Goal: Task Accomplishment & Management: Complete application form

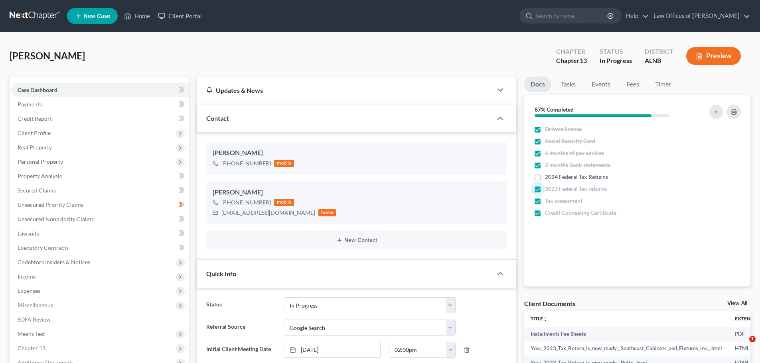
select select "4"
click at [140, 15] on link "Home" at bounding box center [137, 16] width 34 height 14
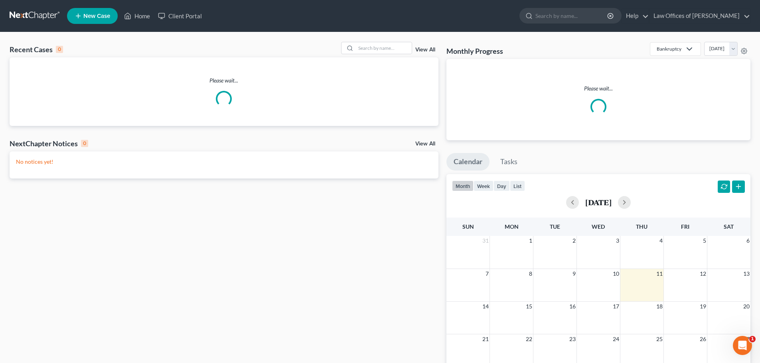
click at [83, 16] on span "New Case" at bounding box center [96, 16] width 27 height 6
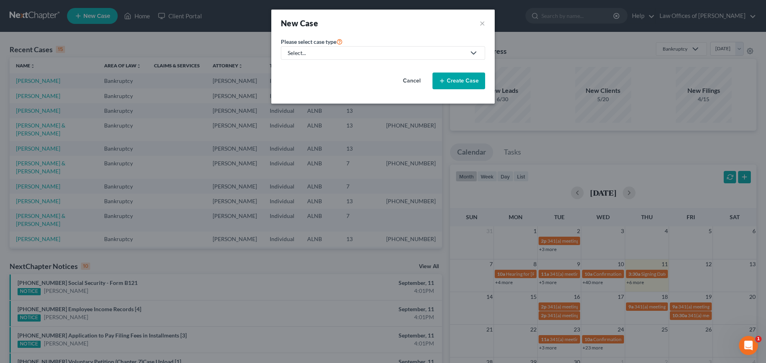
click at [473, 51] on icon at bounding box center [474, 53] width 10 height 10
click at [306, 69] on div "Bankruptcy" at bounding box center [302, 69] width 29 height 8
select select "1"
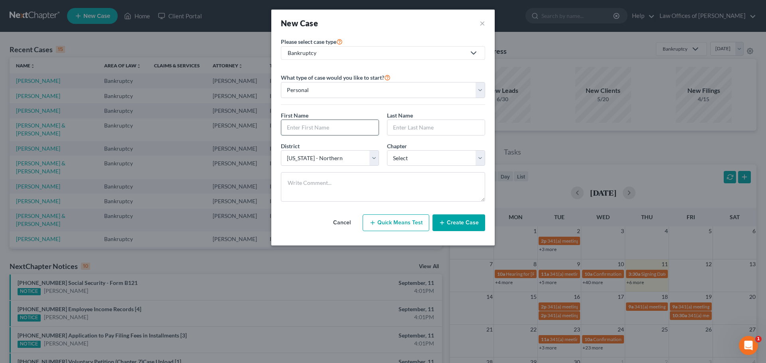
click at [346, 124] on input "text" at bounding box center [329, 127] width 97 height 15
click at [477, 157] on select "Select 7 11 12 13" at bounding box center [436, 158] width 98 height 16
select select "3"
click at [387, 150] on select "Select 7 11 12 13" at bounding box center [436, 158] width 98 height 16
click at [311, 130] on input "text" at bounding box center [329, 127] width 97 height 15
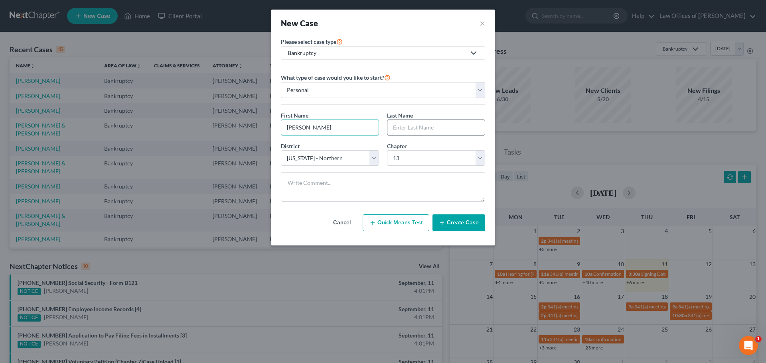
type input "[PERSON_NAME]"
click at [407, 127] on input "text" at bounding box center [435, 127] width 97 height 15
type input "[PERSON_NAME]"
click at [467, 222] on button "Create Case" at bounding box center [458, 223] width 53 height 17
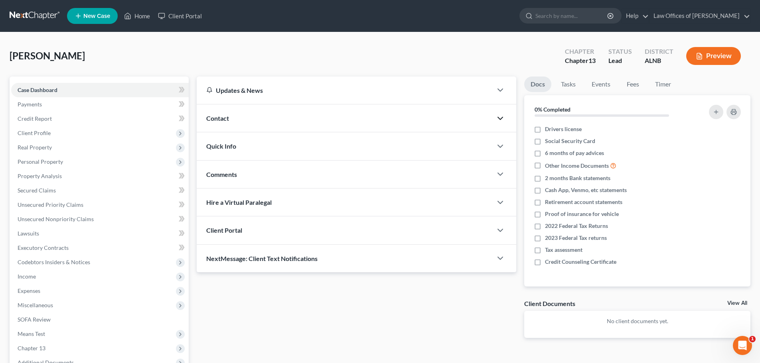
click at [501, 116] on icon "button" at bounding box center [500, 119] width 10 height 10
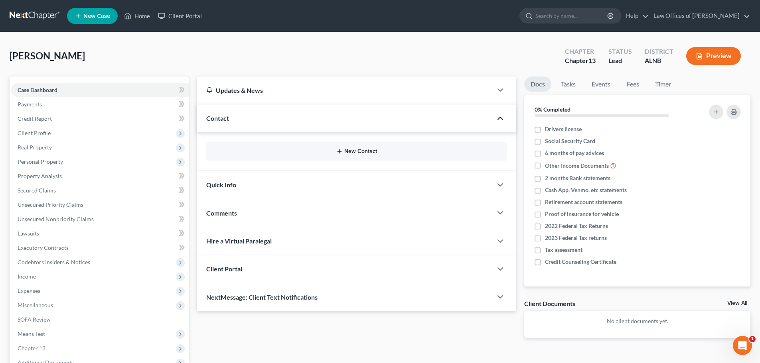
click at [364, 149] on button "New Contact" at bounding box center [356, 151] width 287 height 6
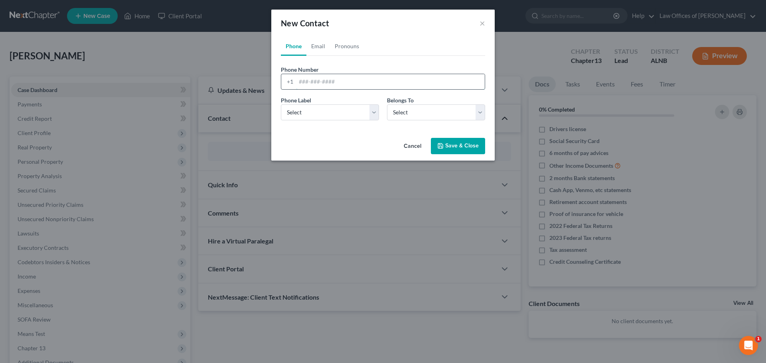
click at [333, 83] on input "tel" at bounding box center [390, 81] width 189 height 15
paste input "[PHONE_NUMBER]"
type input "[PHONE_NUMBER]"
click at [374, 114] on select "Select Mobile Home Work Other" at bounding box center [330, 112] width 98 height 16
select select "0"
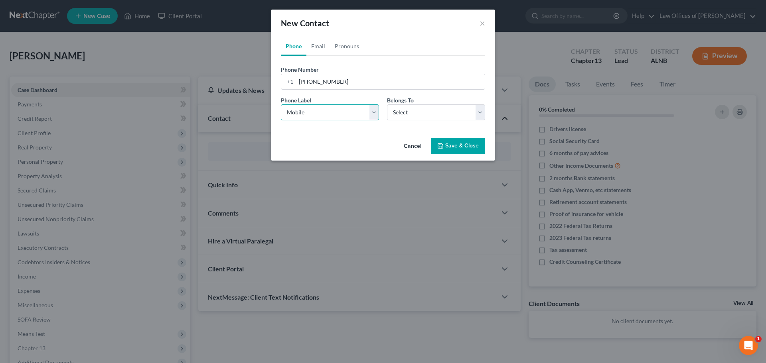
click at [281, 104] on select "Select Mobile Home Work Other" at bounding box center [330, 112] width 98 height 16
click at [478, 113] on select "Select Client Other" at bounding box center [436, 112] width 98 height 16
select select "0"
click at [387, 104] on select "Select Client Other" at bounding box center [436, 112] width 98 height 16
click at [463, 142] on button "Save & Close" at bounding box center [458, 146] width 54 height 17
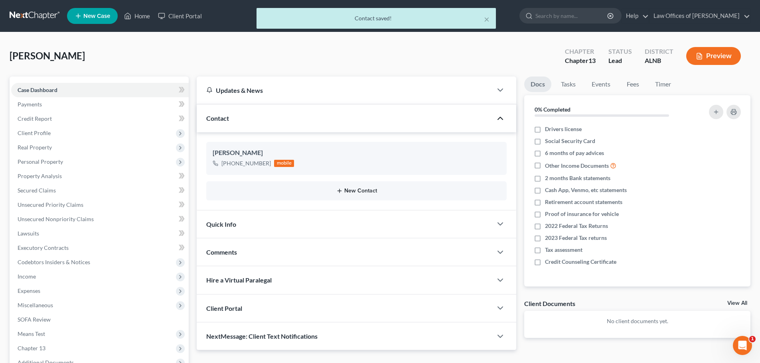
click at [347, 193] on button "New Contact" at bounding box center [356, 191] width 287 height 6
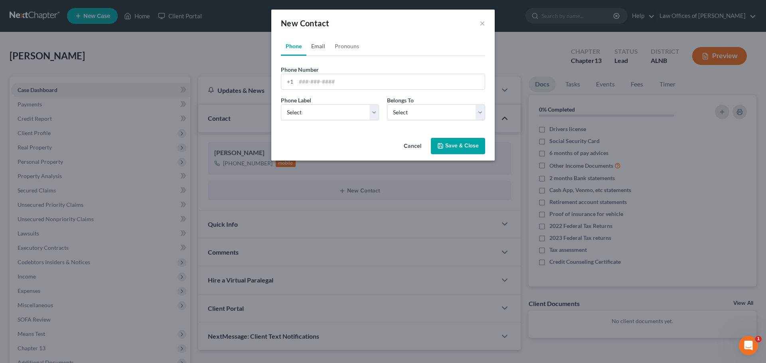
drag, startPoint x: 315, startPoint y: 46, endPoint x: 277, endPoint y: 29, distance: 41.7
click at [315, 46] on link "Email" at bounding box center [318, 46] width 24 height 19
click at [343, 83] on input "email" at bounding box center [390, 81] width 189 height 15
paste input "[EMAIL_ADDRESS][DOMAIN_NAME]"
type input "[EMAIL_ADDRESS][DOMAIN_NAME]"
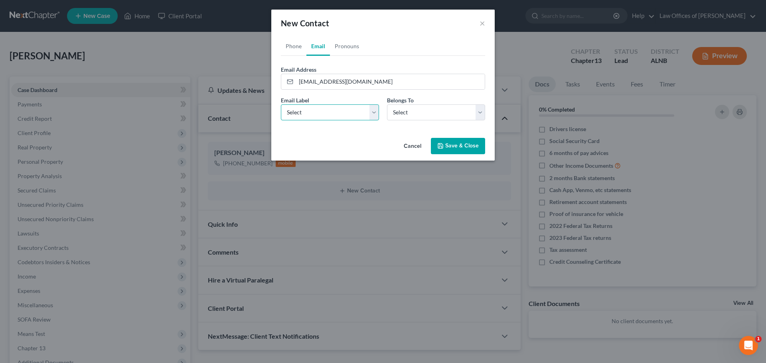
click at [374, 108] on select "Select Home Work Other" at bounding box center [330, 112] width 98 height 16
select select "0"
click at [281, 104] on select "Select Home Work Other" at bounding box center [330, 112] width 98 height 16
click at [459, 146] on button "Save & Close" at bounding box center [458, 146] width 54 height 17
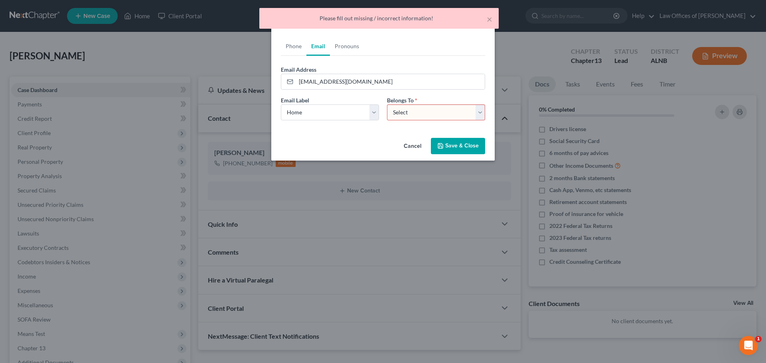
click at [479, 110] on select "Select Client Other" at bounding box center [436, 112] width 98 height 16
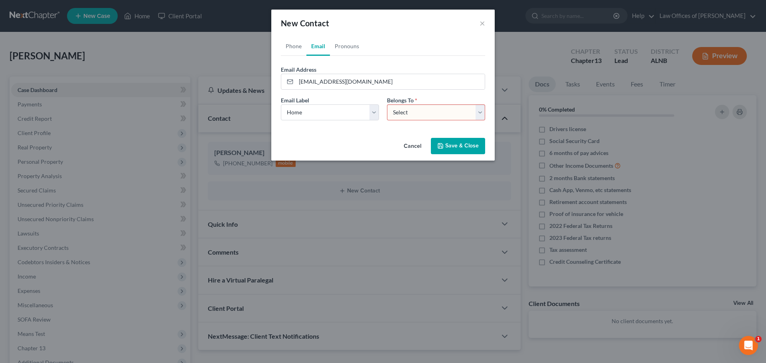
select select "0"
click at [387, 104] on select "Select Client Other" at bounding box center [436, 112] width 98 height 16
click at [469, 144] on button "Save & Close" at bounding box center [458, 146] width 54 height 17
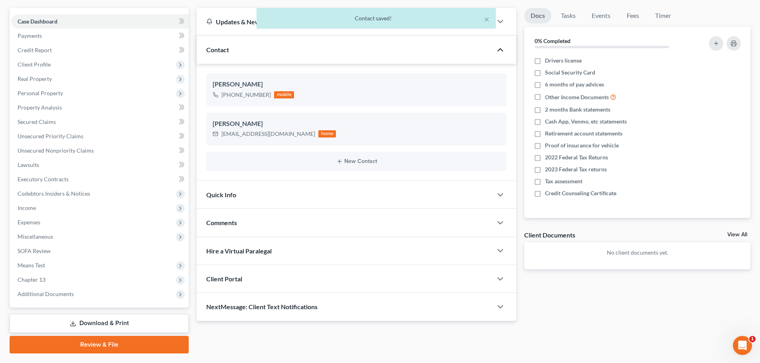
scroll to position [89, 0]
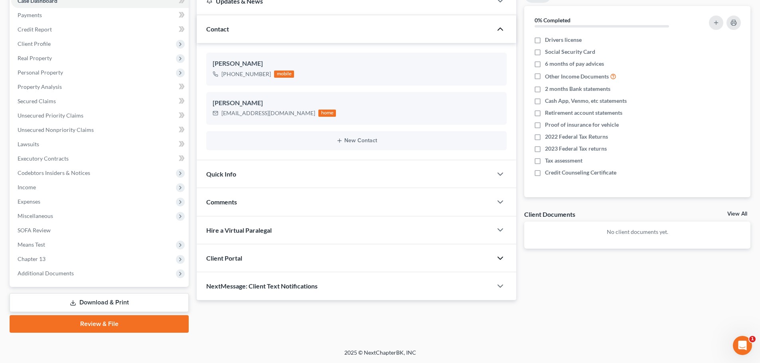
click at [504, 258] on icon "button" at bounding box center [500, 259] width 10 height 10
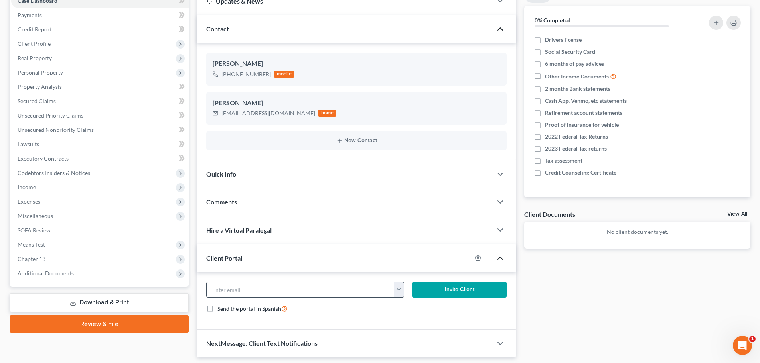
click at [402, 289] on button "button" at bounding box center [399, 289] width 10 height 15
click at [412, 308] on link "[EMAIL_ADDRESS][DOMAIN_NAME]" at bounding box center [448, 308] width 109 height 14
type input "[EMAIL_ADDRESS][DOMAIN_NAME]"
click at [462, 289] on button "Invite Client" at bounding box center [459, 290] width 95 height 16
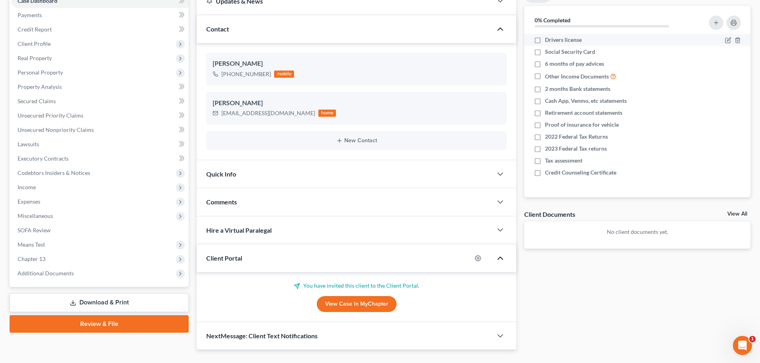
click at [545, 39] on label "Drivers license" at bounding box center [563, 40] width 37 height 8
click at [548, 39] on input "Drivers license" at bounding box center [550, 38] width 5 height 5
checkbox input "true"
click at [545, 125] on label "Proof of insurance for vehicle" at bounding box center [582, 125] width 74 height 8
click at [548, 125] on input "Proof of insurance for vehicle" at bounding box center [550, 123] width 5 height 5
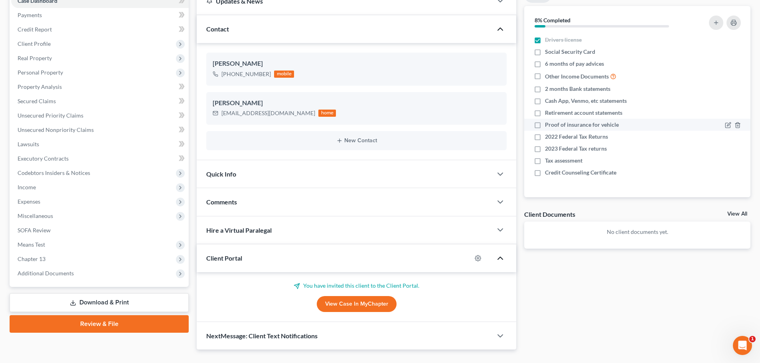
checkbox input "true"
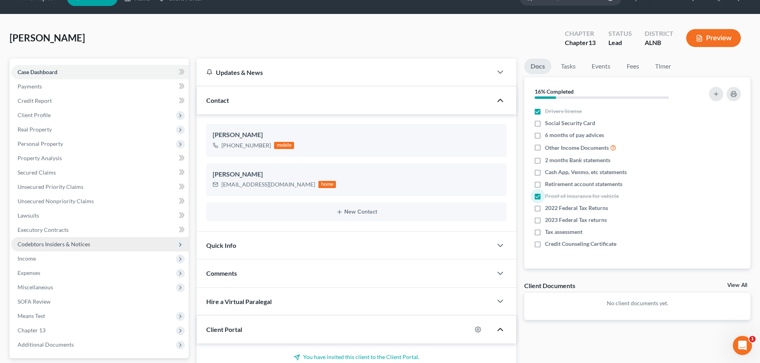
scroll to position [0, 0]
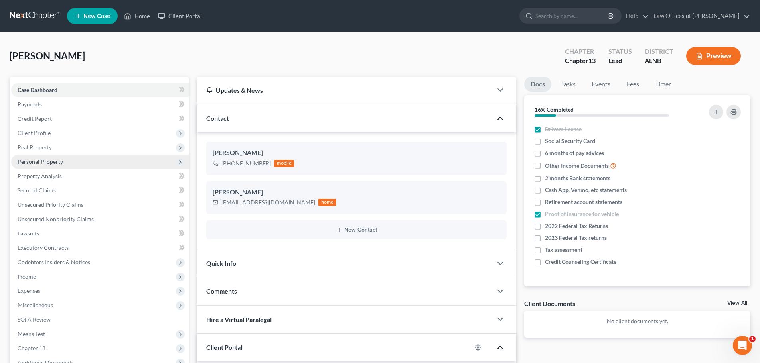
click at [167, 163] on span "Personal Property" at bounding box center [99, 162] width 177 height 14
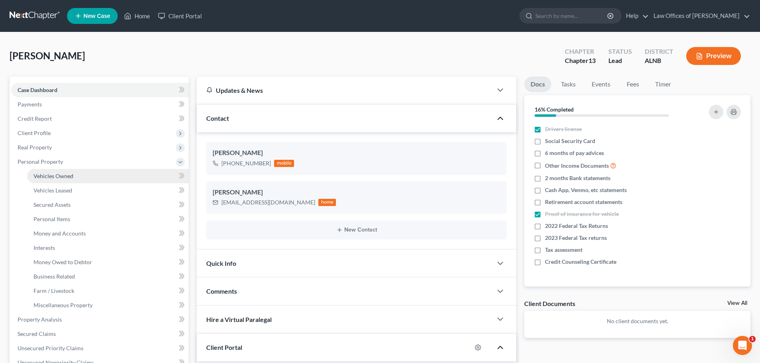
click at [71, 175] on span "Vehicles Owned" at bounding box center [53, 176] width 40 height 7
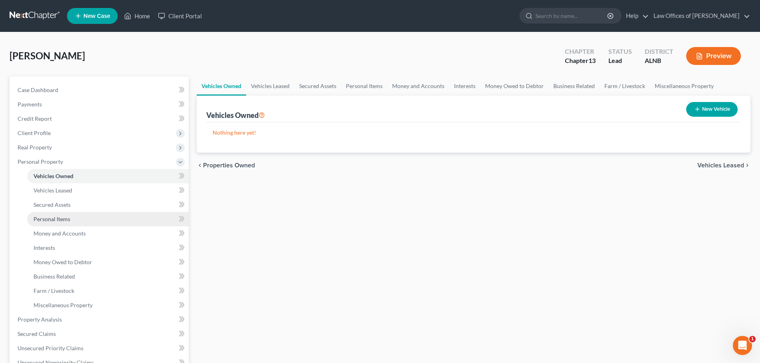
click at [74, 218] on link "Personal Items" at bounding box center [107, 219] width 161 height 14
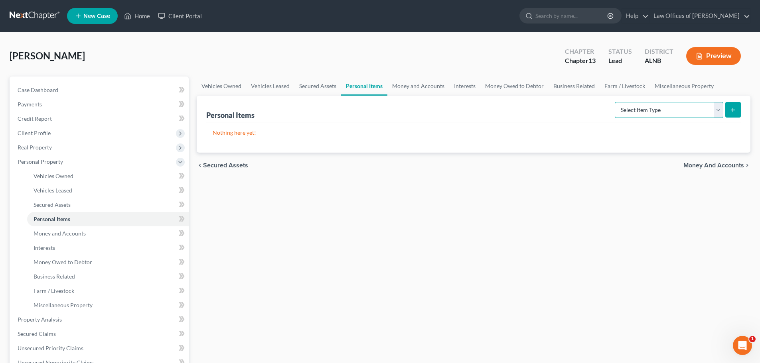
click at [717, 111] on select "Select Item Type Clothing (A/B: 11) Collectibles Of Value (A/B: 8) Electronics …" at bounding box center [668, 110] width 108 height 16
select select "clothing"
click at [616, 102] on select "Select Item Type Clothing (A/B: 11) Collectibles Of Value (A/B: 8) Electronics …" at bounding box center [668, 110] width 108 height 16
click at [734, 112] on icon "submit" at bounding box center [732, 110] width 6 height 6
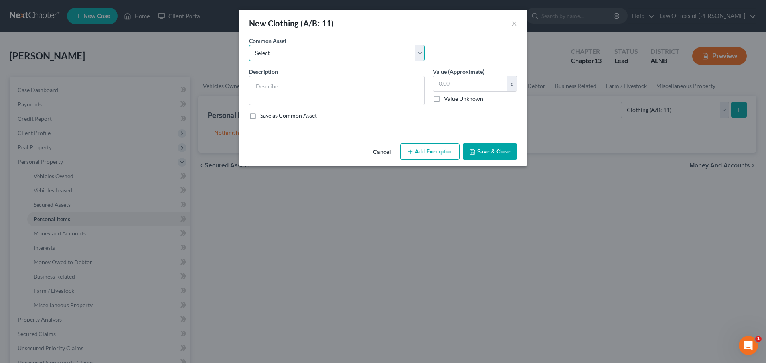
click at [419, 52] on select "Select Clothing and personal" at bounding box center [337, 53] width 176 height 16
select select "0"
click at [249, 45] on select "Select Clothing and personal" at bounding box center [337, 53] width 176 height 16
type textarea "Clothing and personal"
type input "300.00"
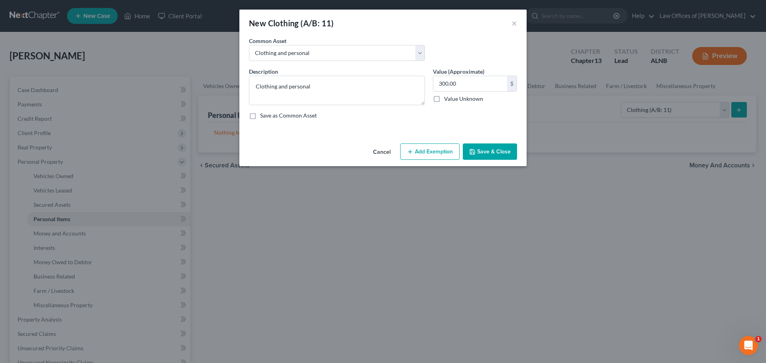
click at [374, 150] on button "Cancel" at bounding box center [381, 152] width 30 height 16
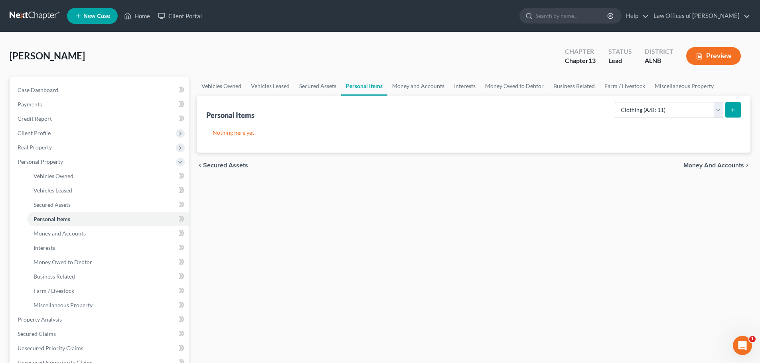
click at [730, 110] on icon "submit" at bounding box center [732, 110] width 6 height 6
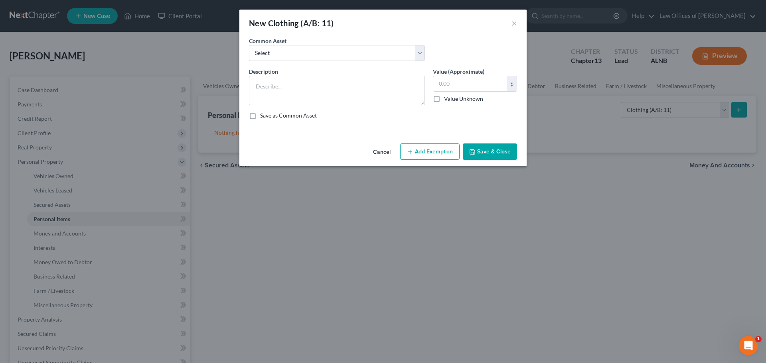
click at [372, 152] on button "Cancel" at bounding box center [381, 152] width 30 height 16
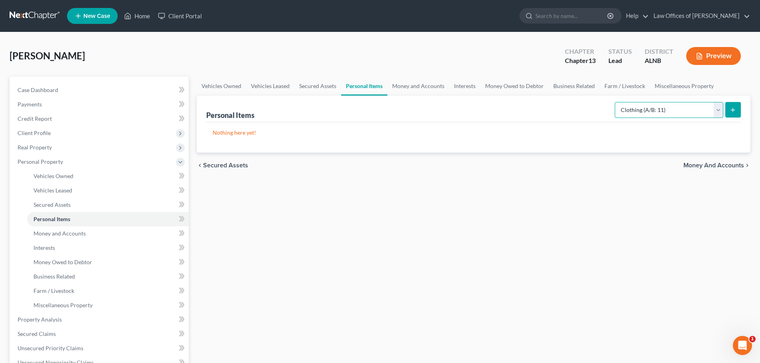
click at [717, 112] on select "Select Item Type Clothing (A/B: 11) Collectibles Of Value (A/B: 8) Electronics …" at bounding box center [668, 110] width 108 height 16
click at [415, 87] on link "Money and Accounts" at bounding box center [418, 86] width 62 height 19
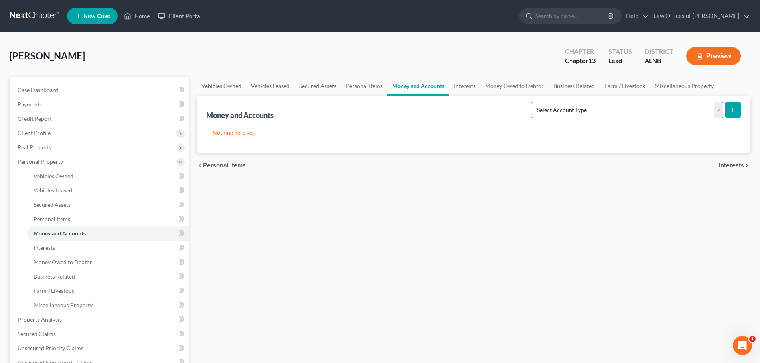
click at [720, 109] on select "Select Account Type Brokerage (A/B: 18, SOFA: 20) Cash on Hand (A/B: 16) Certif…" at bounding box center [627, 110] width 192 height 16
select select "savings"
click at [533, 102] on select "Select Account Type Brokerage (A/B: 18, SOFA: 20) Cash on Hand (A/B: 16) Certif…" at bounding box center [627, 110] width 192 height 16
click at [733, 113] on button "submit" at bounding box center [733, 110] width 16 height 16
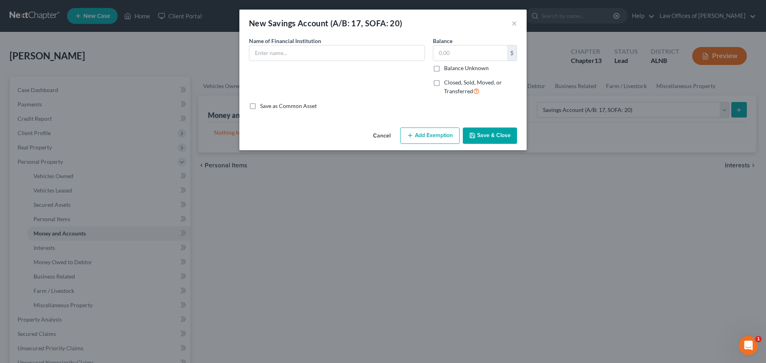
click at [555, 29] on div "New Savings Account (A/B: 17, SOFA: 20) × An exemption set must first be select…" at bounding box center [383, 181] width 766 height 363
click at [378, 134] on button "Cancel" at bounding box center [381, 136] width 30 height 16
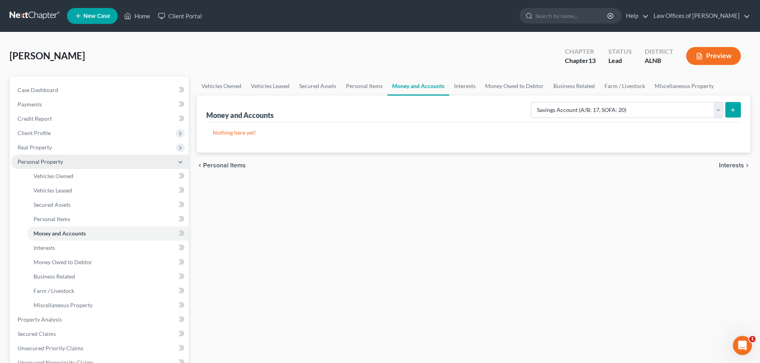
click at [179, 163] on icon at bounding box center [180, 162] width 6 height 6
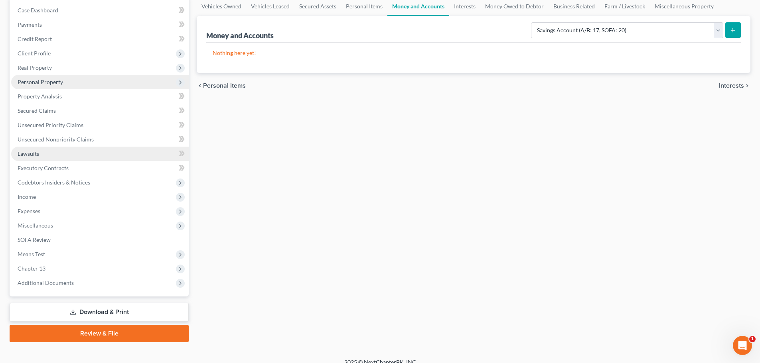
scroll to position [89, 0]
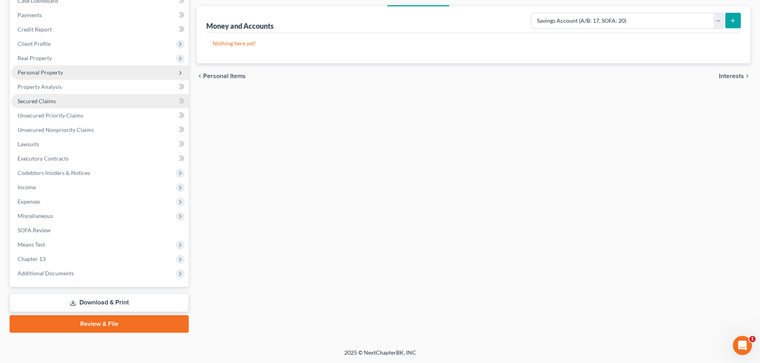
click at [168, 102] on link "Secured Claims" at bounding box center [99, 101] width 177 height 14
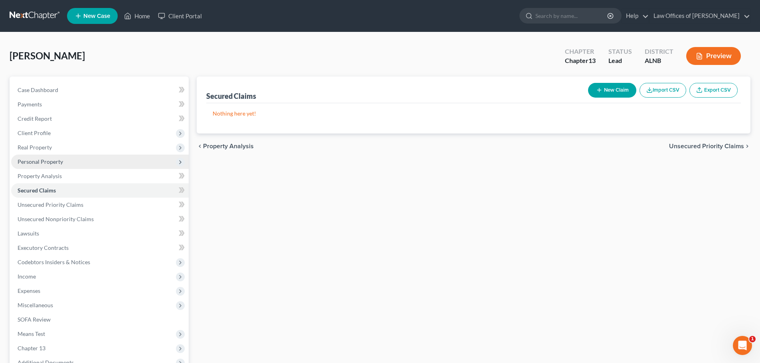
click at [87, 164] on span "Personal Property" at bounding box center [99, 162] width 177 height 14
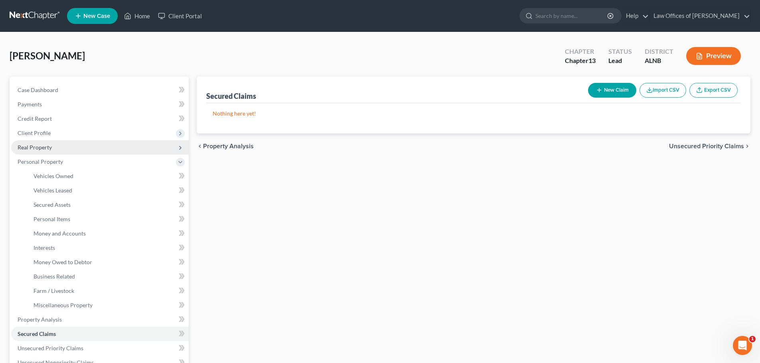
click at [90, 148] on span "Real Property" at bounding box center [99, 147] width 177 height 14
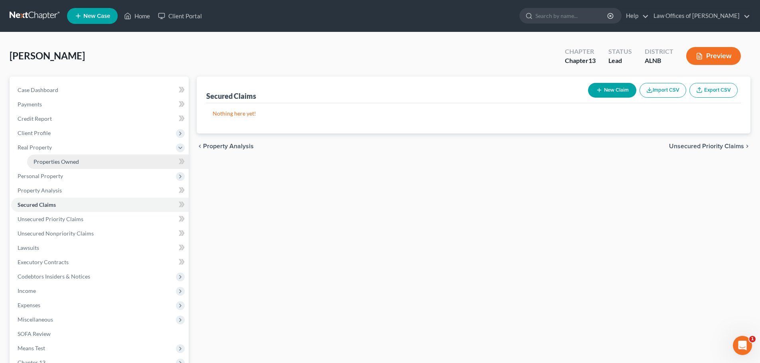
click at [99, 162] on link "Properties Owned" at bounding box center [107, 162] width 161 height 14
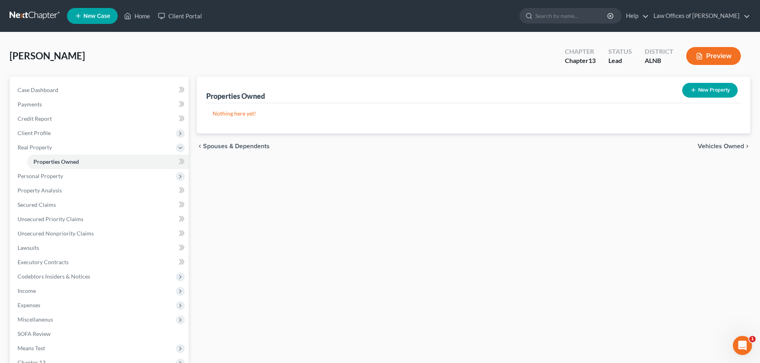
click at [707, 91] on button "New Property" at bounding box center [709, 90] width 55 height 15
select select "0"
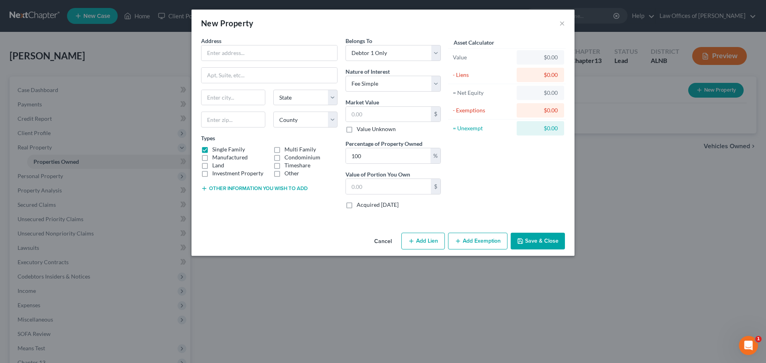
click at [385, 243] on button "Cancel" at bounding box center [383, 242] width 30 height 16
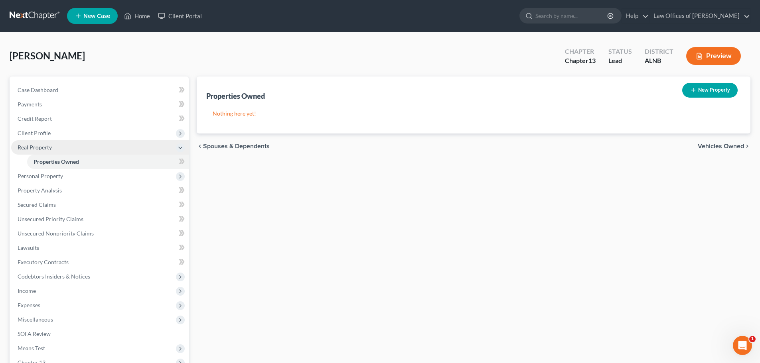
click at [172, 147] on span "Real Property" at bounding box center [99, 147] width 177 height 14
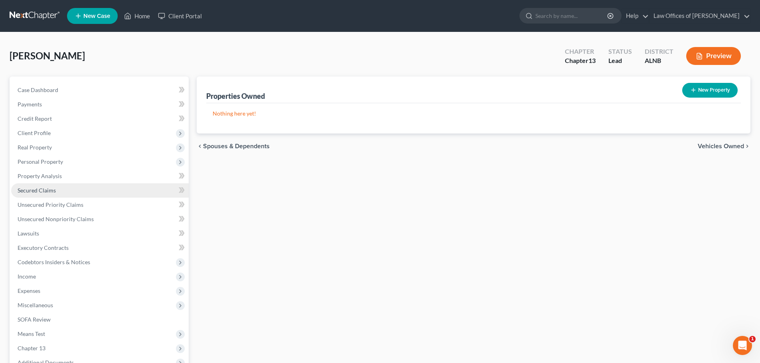
click at [128, 193] on link "Secured Claims" at bounding box center [99, 190] width 177 height 14
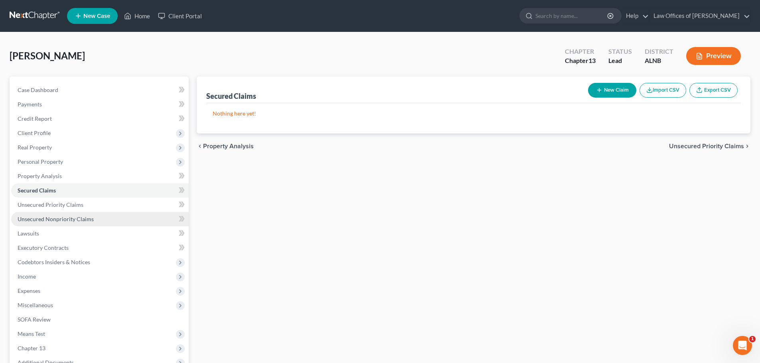
click at [94, 219] on link "Unsecured Nonpriority Claims" at bounding box center [99, 219] width 177 height 14
click at [613, 89] on button "New Claim" at bounding box center [612, 90] width 48 height 15
select select "0"
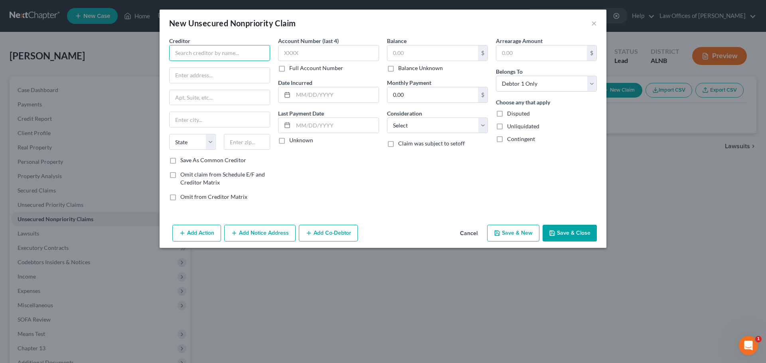
click at [242, 53] on input "text" at bounding box center [219, 53] width 101 height 16
type input "Truist Bank"
click at [467, 237] on button "Cancel" at bounding box center [468, 234] width 30 height 16
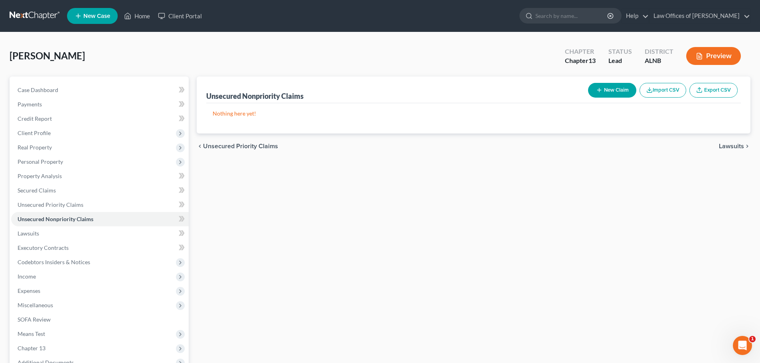
click at [617, 91] on button "New Claim" at bounding box center [612, 90] width 48 height 15
select select "0"
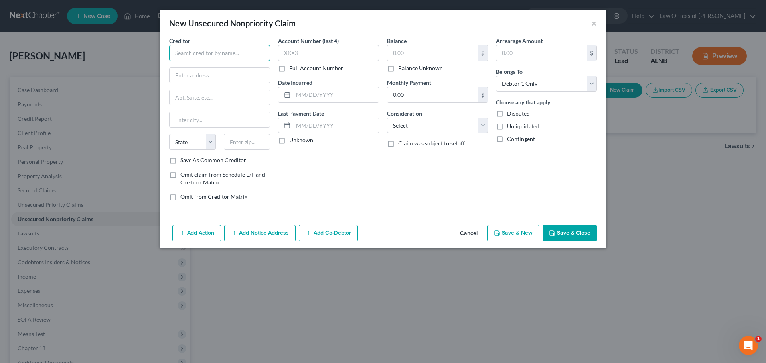
click at [228, 51] on input "text" at bounding box center [219, 53] width 101 height 16
click at [250, 51] on input "text" at bounding box center [219, 53] width 101 height 16
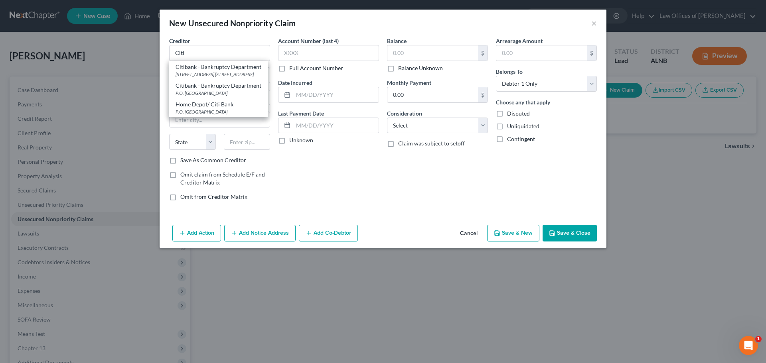
drag, startPoint x: 243, startPoint y: 72, endPoint x: 211, endPoint y: 185, distance: 117.8
drag, startPoint x: 211, startPoint y: 185, endPoint x: 186, endPoint y: 91, distance: 97.3
click at [186, 90] on div "Citibank - Bankruptcy Department" at bounding box center [218, 86] width 86 height 8
type input "Citibank - Bankruptcy Department"
type input "P.O. Box 790034"
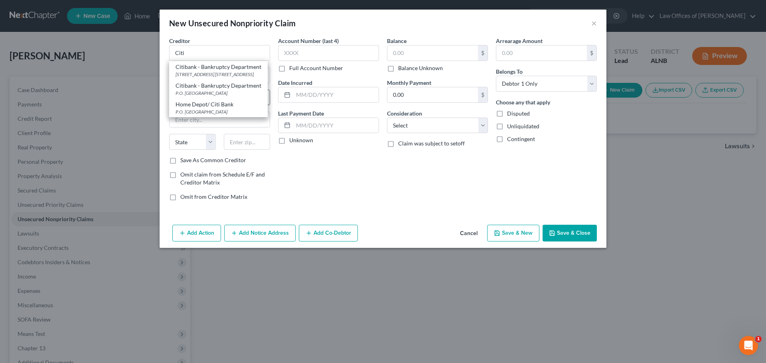
type input "Saint Louis"
select select "26"
type input "63179"
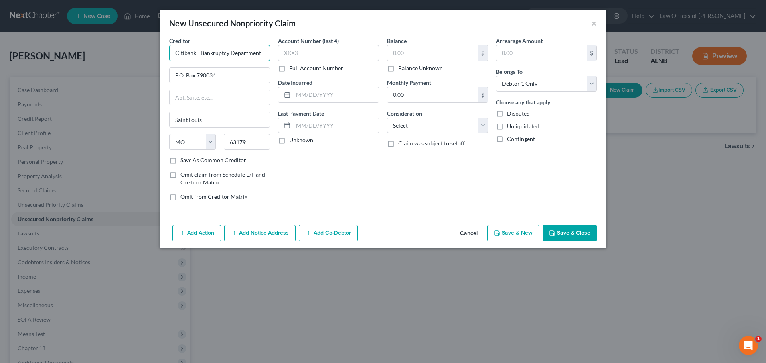
click at [262, 51] on input "Citibank - Bankruptcy Department" at bounding box center [219, 53] width 101 height 16
click at [430, 56] on input "text" at bounding box center [432, 52] width 91 height 15
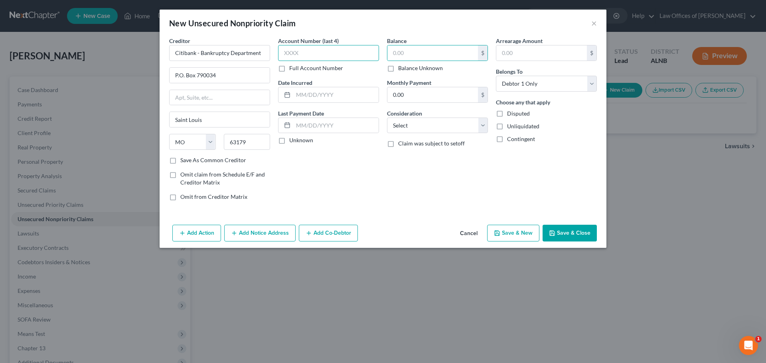
click at [366, 49] on input "text" at bounding box center [328, 53] width 101 height 16
type input "1713"
click at [435, 52] on input "text" at bounding box center [432, 52] width 91 height 15
type input "3,300.00"
click at [560, 233] on button "Save & Close" at bounding box center [569, 233] width 54 height 17
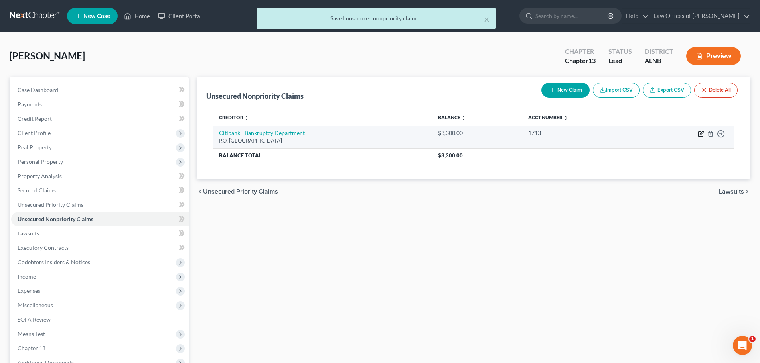
click at [699, 132] on icon "button" at bounding box center [700, 134] width 6 height 6
select select "26"
select select "0"
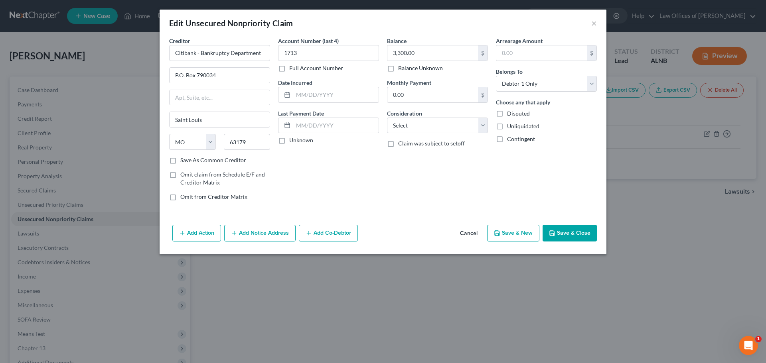
click at [529, 233] on button "Save & New" at bounding box center [513, 233] width 52 height 17
select select "0"
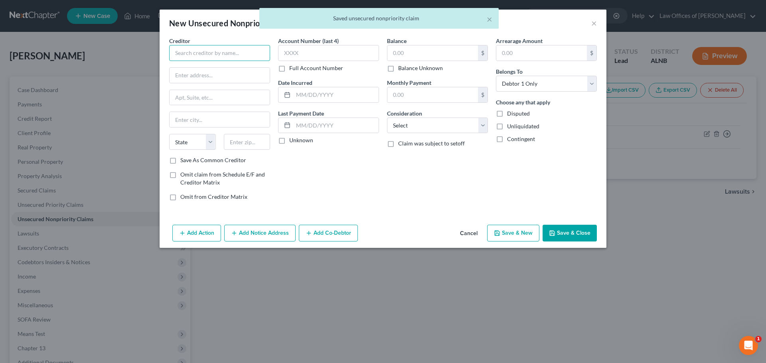
click at [232, 48] on input "text" at bounding box center [219, 53] width 101 height 16
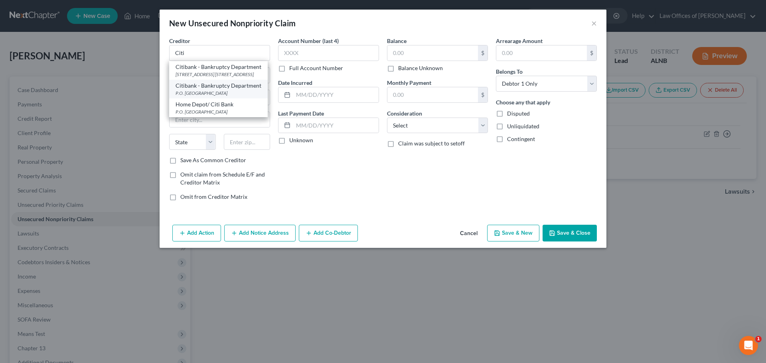
click at [226, 90] on div "Citibank - Bankruptcy Department" at bounding box center [218, 86] width 86 height 8
type input "Citibank - Bankruptcy Department"
type input "P.O. Box 790034"
type input "Saint Louis"
select select "26"
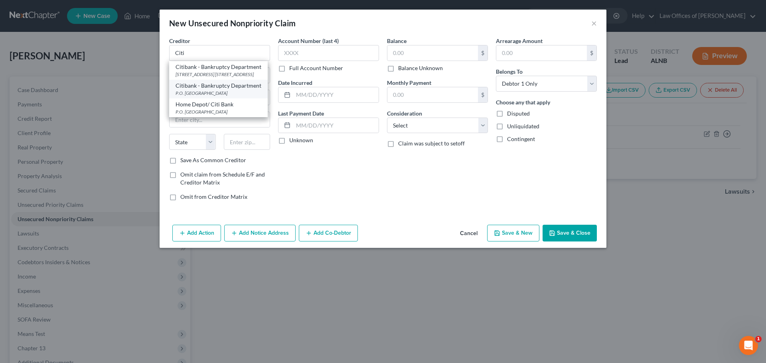
type input "63179"
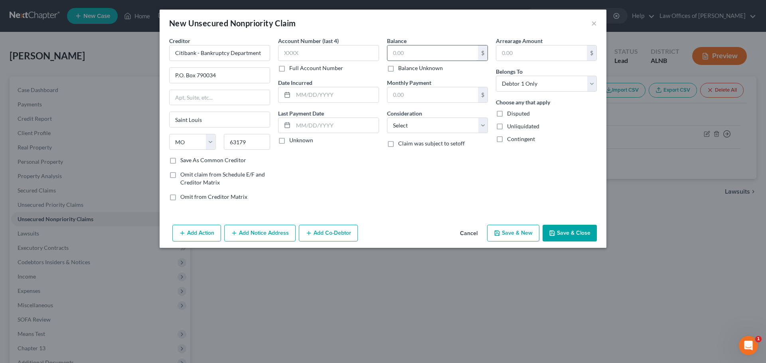
click at [406, 52] on input "text" at bounding box center [432, 52] width 91 height 15
type input "23,000.00"
click at [353, 57] on input "text" at bounding box center [328, 53] width 101 height 16
type input "3328"
click at [257, 235] on button "Add Notice Address" at bounding box center [259, 233] width 71 height 17
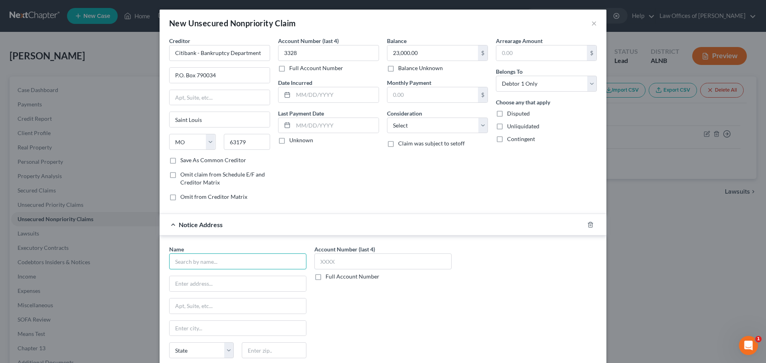
click at [288, 265] on input "text" at bounding box center [237, 262] width 137 height 16
type input "Client Services"
click at [199, 278] on div "Client Services" at bounding box center [228, 276] width 106 height 8
type input "[STREET_ADDRESS][PERSON_NAME]"
type input "St. [PERSON_NAME]"
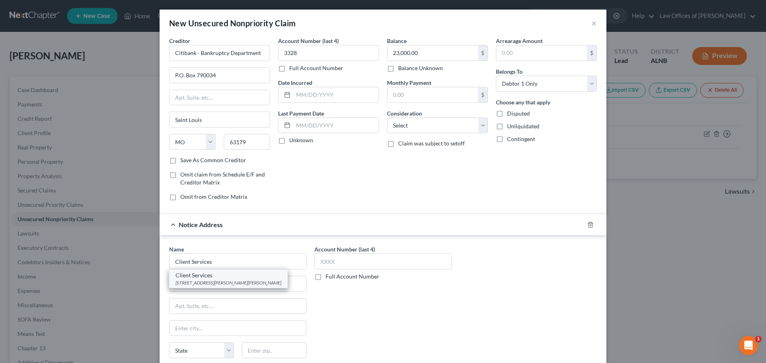
select select "26"
type input "63301"
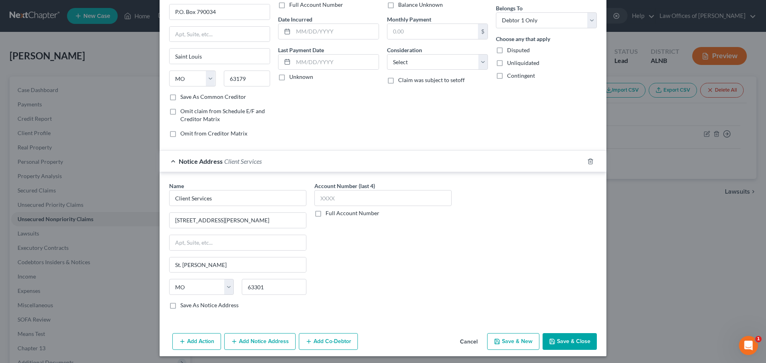
scroll to position [66, 0]
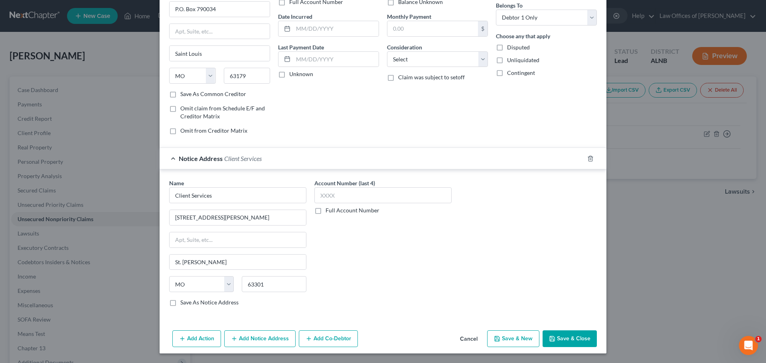
click at [565, 337] on button "Save & Close" at bounding box center [569, 339] width 54 height 17
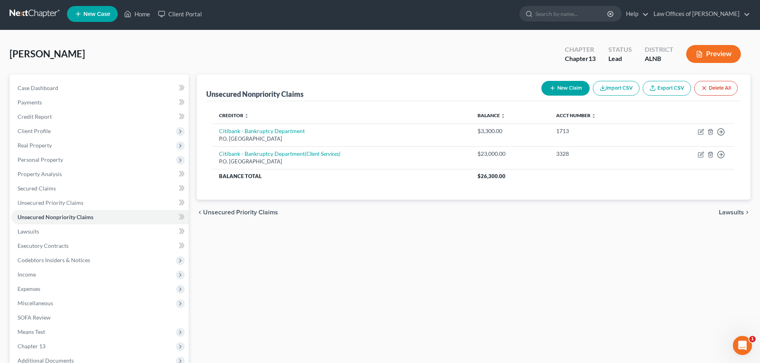
scroll to position [0, 0]
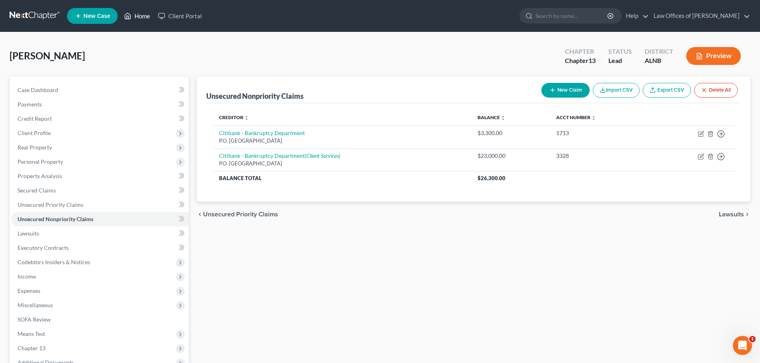
click at [135, 15] on link "Home" at bounding box center [137, 16] width 34 height 14
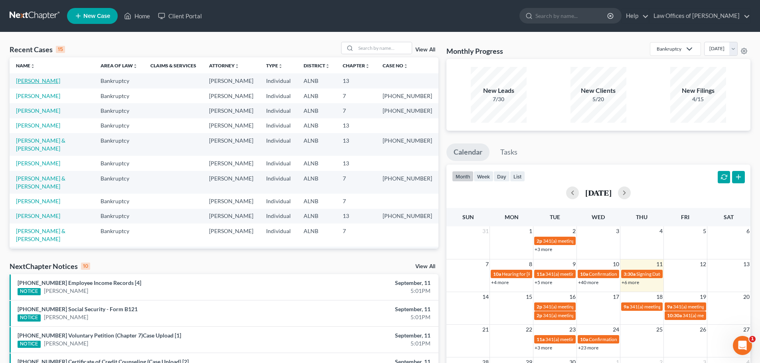
click at [22, 81] on link "[PERSON_NAME]" at bounding box center [38, 80] width 44 height 7
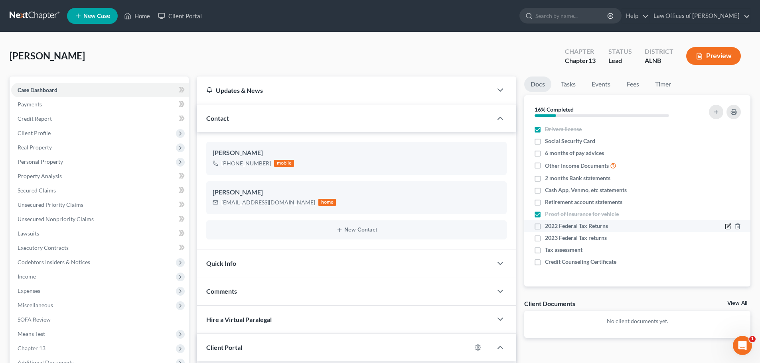
click at [726, 224] on icon "button" at bounding box center [727, 226] width 5 height 5
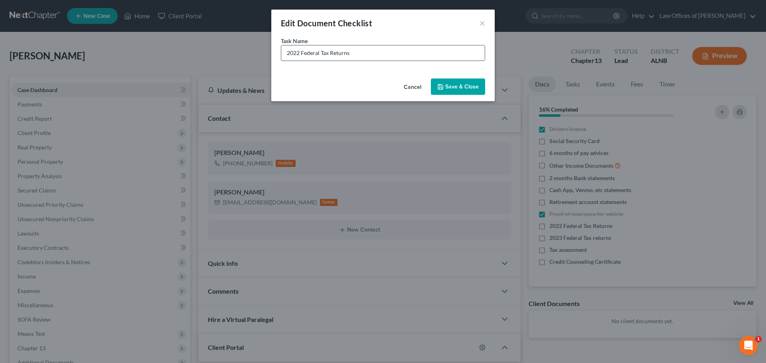
click at [299, 51] on input "2022 Federal Tax Returns" at bounding box center [382, 52] width 203 height 15
type input "2024 Federal Tax Returns"
click at [470, 87] on button "Save & Close" at bounding box center [458, 87] width 54 height 17
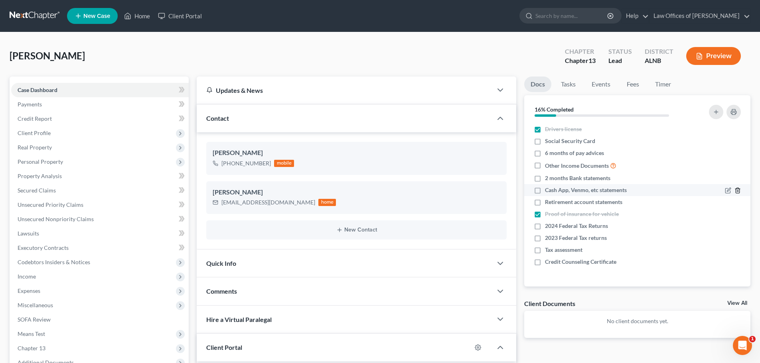
click at [738, 190] on icon "button" at bounding box center [737, 190] width 6 height 6
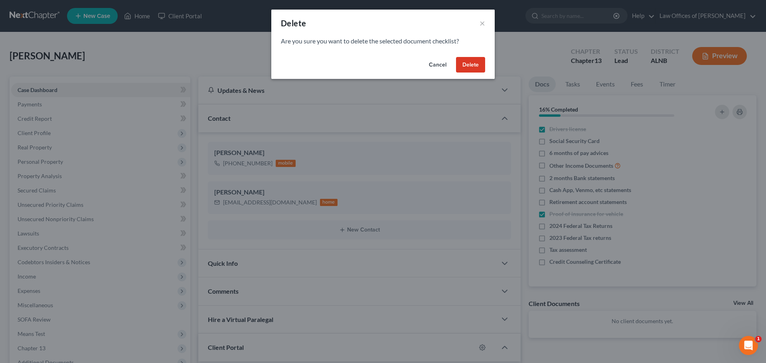
click at [467, 66] on button "Delete" at bounding box center [470, 65] width 29 height 16
